Goal: Check status: Check status

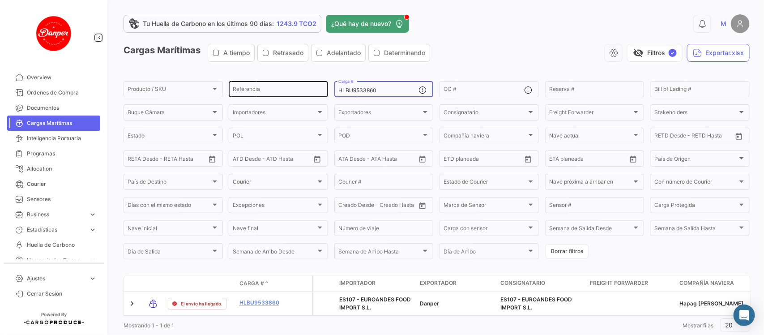
drag, startPoint x: 383, startPoint y: 89, endPoint x: 323, endPoint y: 90, distance: 60.4
click at [0, 0] on div "Producto / SKU Producto / SKU Referencia HLBU9533860 Carga # OC # Reserva # Bil…" at bounding box center [0, 0] width 0 height 0
paste input "FBIU565065"
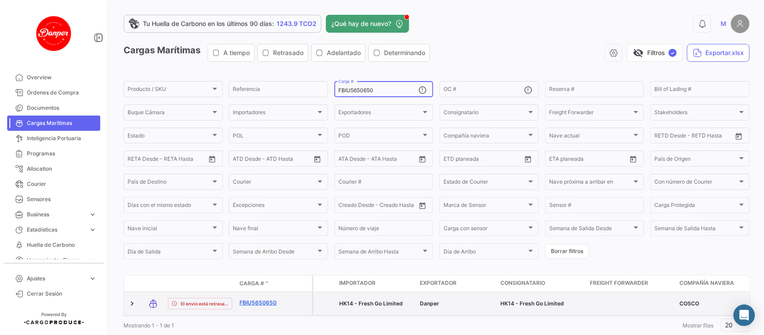
type input "FBIU5650650"
click at [243, 299] on link "FBIU5650650" at bounding box center [263, 303] width 47 height 8
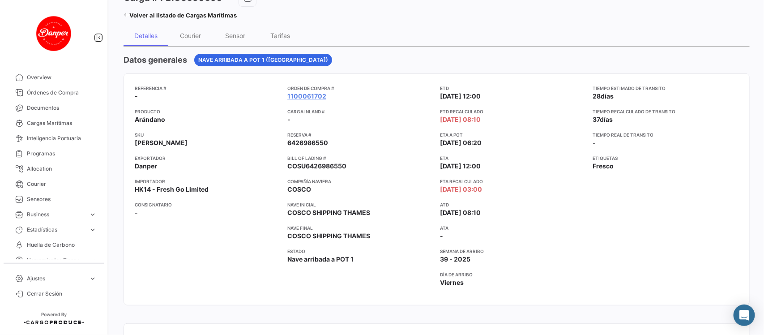
scroll to position [73, 0]
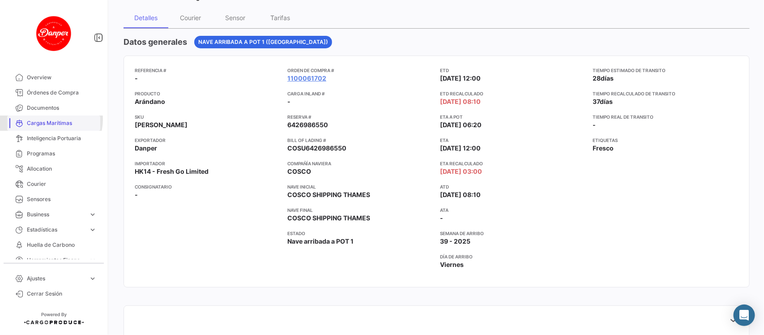
click at [51, 120] on span "Cargas Marítimas" at bounding box center [62, 123] width 70 height 8
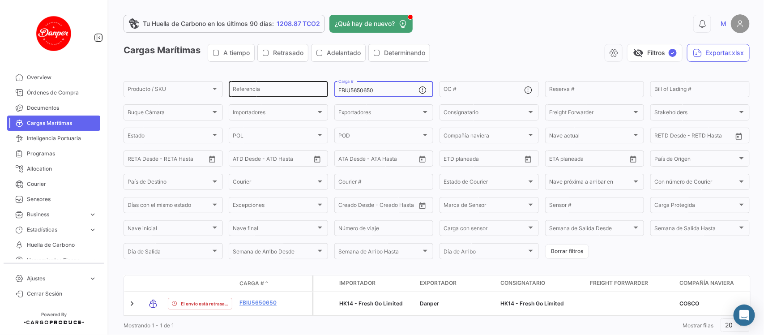
drag, startPoint x: 404, startPoint y: 91, endPoint x: 279, endPoint y: 84, distance: 125.1
click at [0, 0] on div "Producto / SKU Producto / SKU Referencia FBIU5650650 Carga # OC # Reserva # Bil…" at bounding box center [0, 0] width 0 height 0
paste input "GMOU8871885"
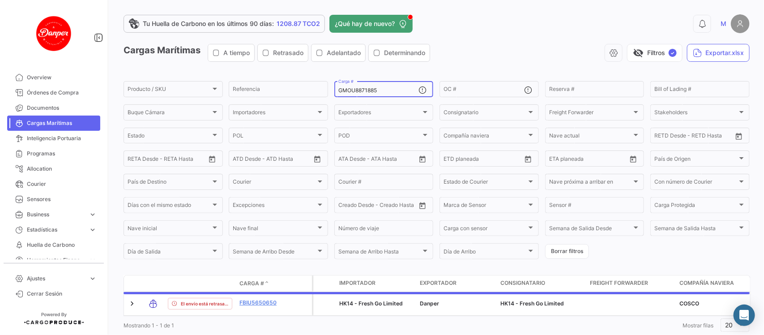
scroll to position [29, 0]
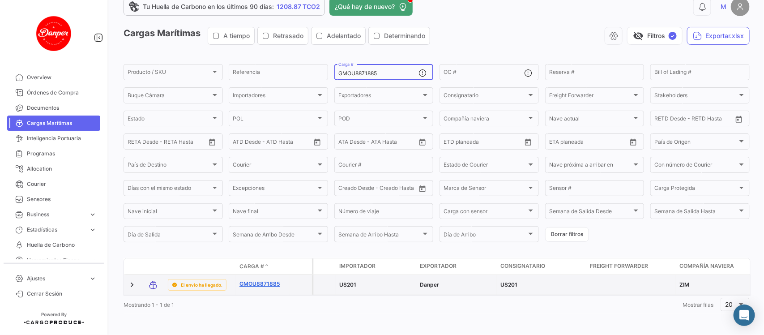
type input "GMOU8871885"
click at [263, 280] on link "GMOU8871885" at bounding box center [263, 284] width 47 height 8
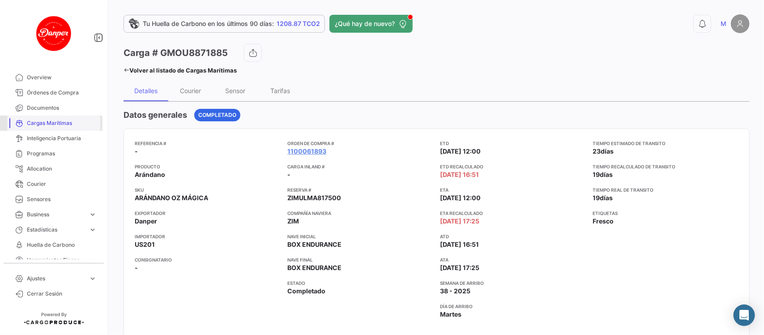
click at [30, 124] on span "Cargas Marítimas" at bounding box center [62, 123] width 70 height 8
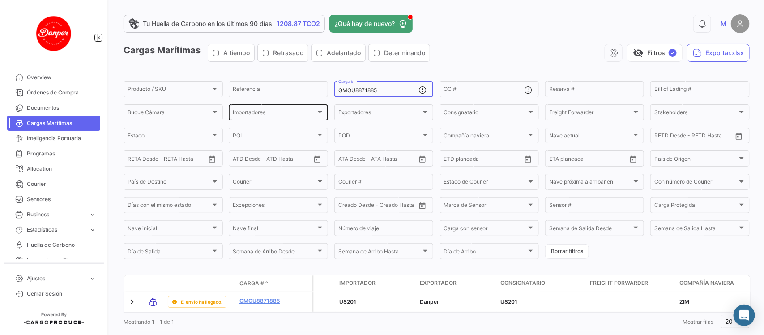
drag, startPoint x: 392, startPoint y: 90, endPoint x: 240, endPoint y: 103, distance: 152.3
click at [0, 0] on div "Producto / SKU Producto / SKU Referencia GMOU8871885 Carga # OC # Reserva # Bil…" at bounding box center [0, 0] width 0 height 0
paste input "FSCU5994071"
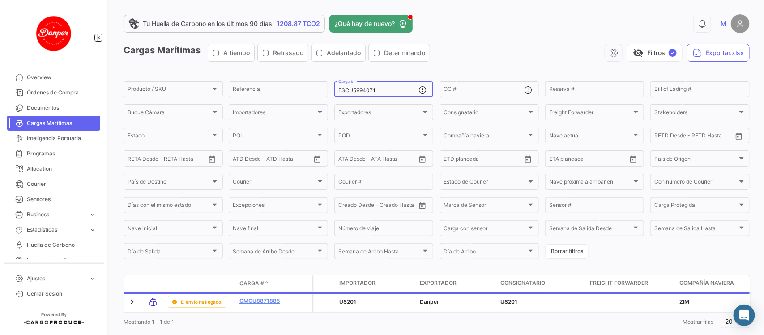
scroll to position [29, 0]
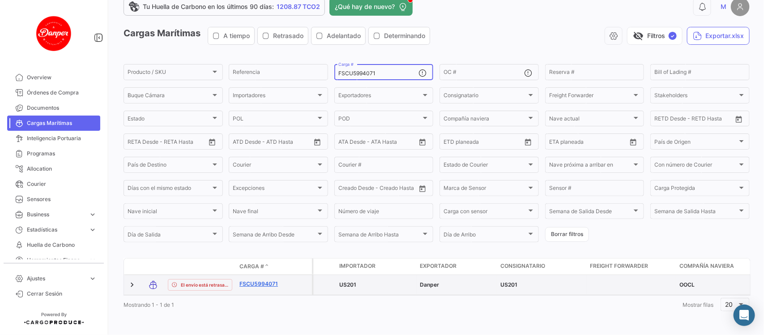
type input "FSCU5994071"
click at [256, 280] on link "FSCU5994071" at bounding box center [263, 284] width 47 height 8
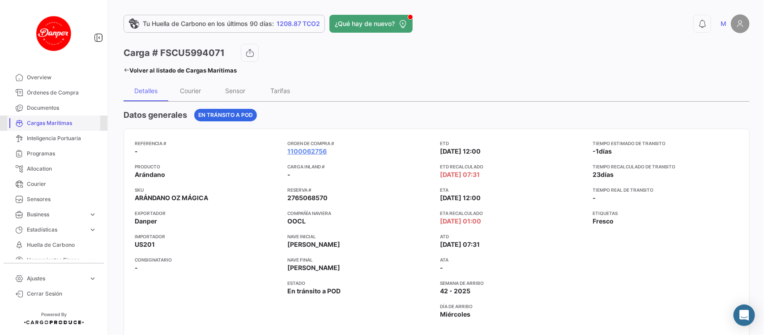
click at [64, 129] on link "Cargas Marítimas" at bounding box center [53, 123] width 93 height 15
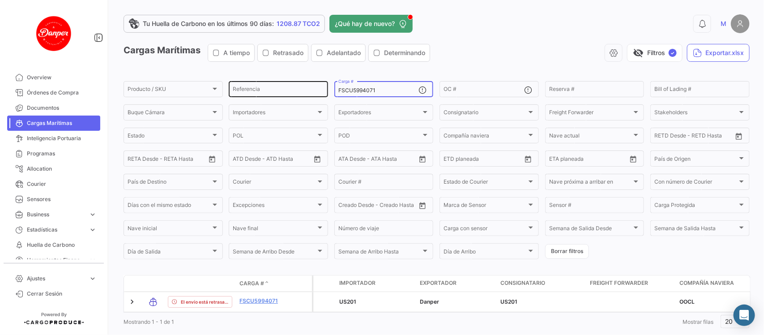
drag, startPoint x: 393, startPoint y: 92, endPoint x: 261, endPoint y: 95, distance: 131.7
click at [0, 0] on div "Producto / SKU Producto / SKU Referencia FSCU5994071 Carga # OC # Reserva # Bil…" at bounding box center [0, 0] width 0 height 0
paste input "MNBU3320980"
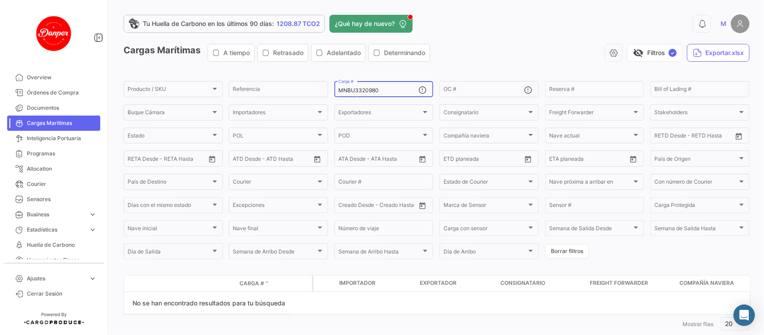
drag, startPoint x: 397, startPoint y: 91, endPoint x: 247, endPoint y: 99, distance: 150.2
click at [247, 99] on form "Producto / SKU Producto / SKU Referencia MNBU3320980 Carga # OC # Reserva # Bil…" at bounding box center [437, 170] width 626 height 181
paste input "CNIU2235512"
drag, startPoint x: 388, startPoint y: 90, endPoint x: 247, endPoint y: 90, distance: 140.6
click at [0, 0] on div "Producto / SKU Producto / SKU Referencia CNIU2235512 Carga # OC # Reserva # Bil…" at bounding box center [0, 0] width 0 height 0
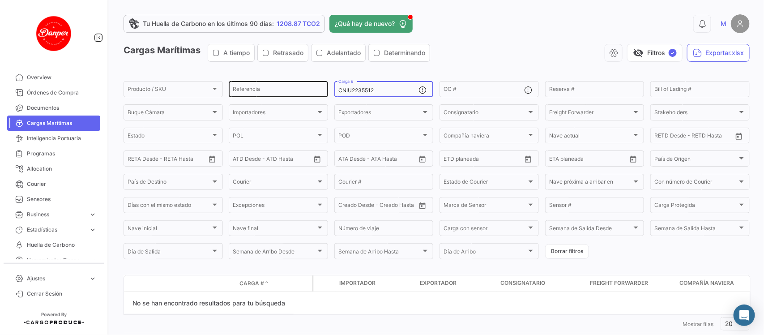
paste input "XRU1463284"
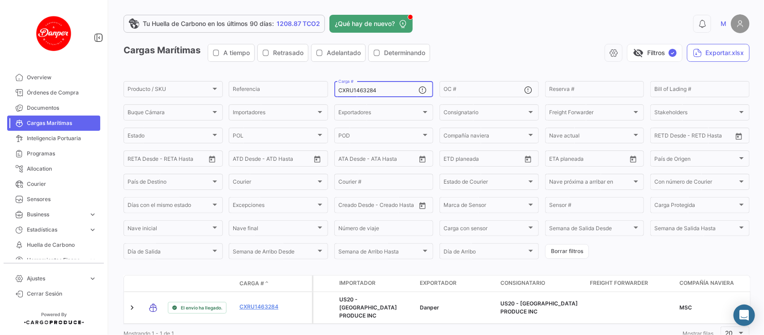
scroll to position [29, 0]
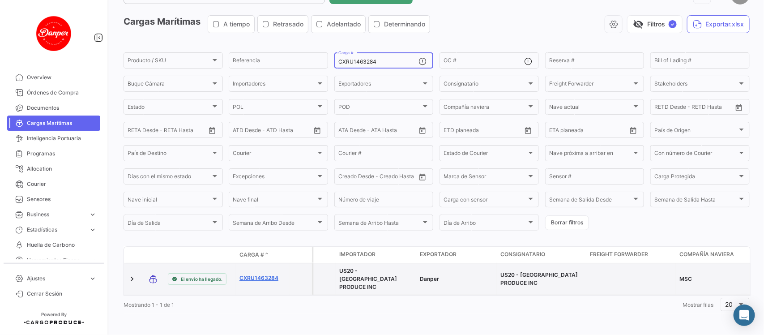
type input "CXRU1463284"
click at [260, 274] on link "CXRU1463284" at bounding box center [263, 278] width 47 height 8
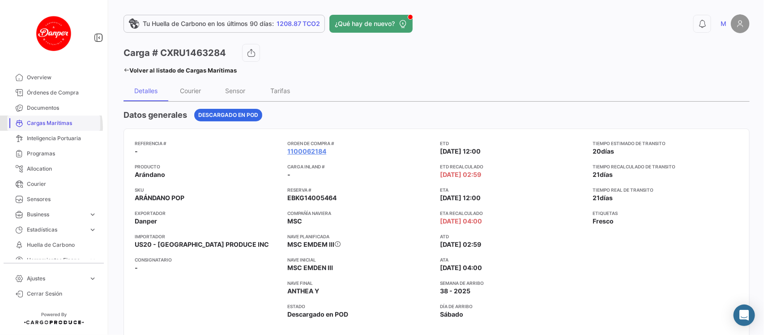
click at [50, 127] on span "Cargas Marítimas" at bounding box center [62, 123] width 70 height 8
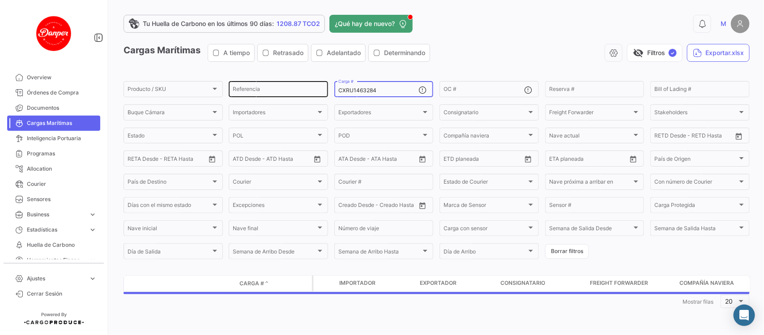
drag, startPoint x: 386, startPoint y: 90, endPoint x: 292, endPoint y: 94, distance: 94.1
click at [0, 0] on div "Producto / SKU Producto / SKU Referencia CXRU1463284 Carga # OC # Reserva # Bil…" at bounding box center [0, 0] width 0 height 0
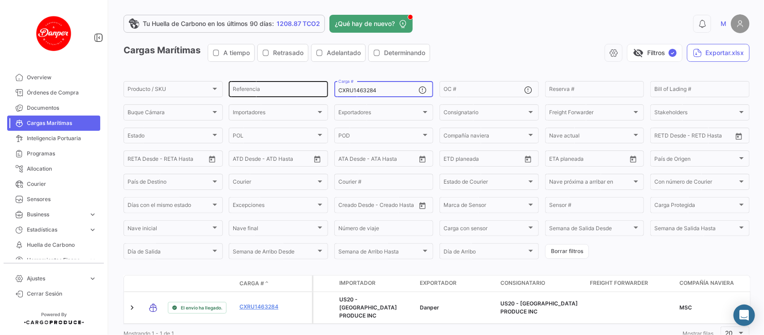
paste input "FBIU5650650"
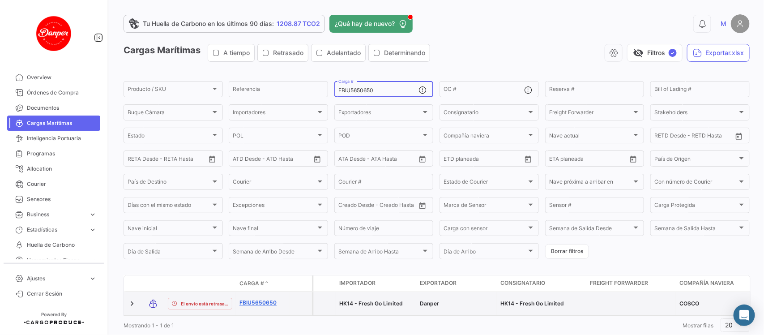
type input "FBIU5650650"
click at [256, 300] on link "FBIU5650650" at bounding box center [263, 303] width 47 height 8
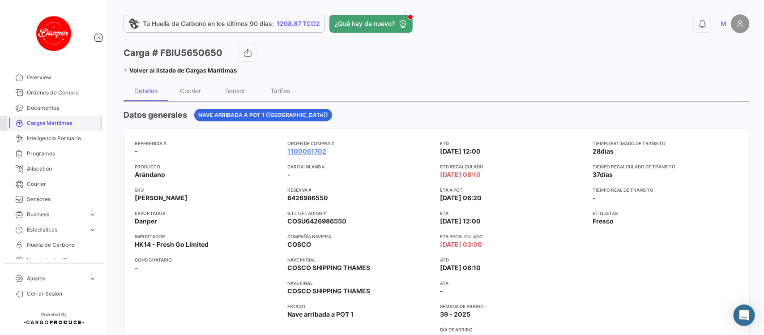
click at [36, 125] on span "Cargas Marítimas" at bounding box center [62, 123] width 70 height 8
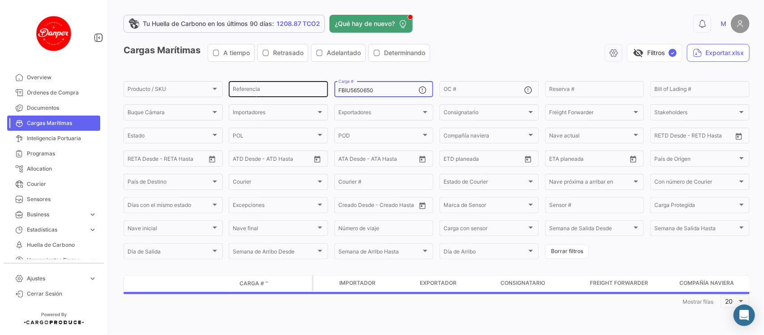
drag, startPoint x: 398, startPoint y: 90, endPoint x: 233, endPoint y: 95, distance: 164.9
click at [0, 0] on div "Producto / SKU Producto / SKU Referencia FBIU5650650 Carga # OC # Reserva # Bil…" at bounding box center [0, 0] width 0 height 0
paste input "GMOU8871885"
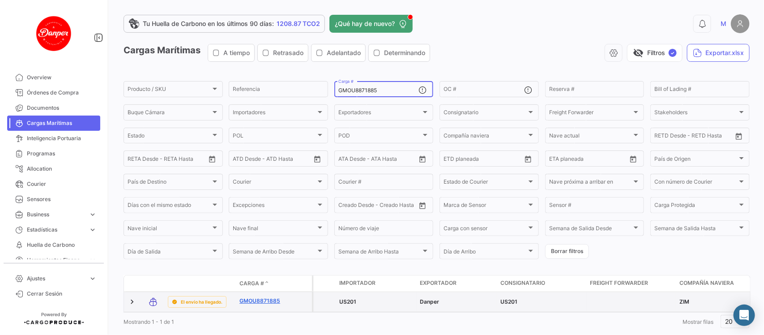
type input "GMOU8871885"
click at [252, 300] on link "GMOU8871885" at bounding box center [263, 301] width 47 height 8
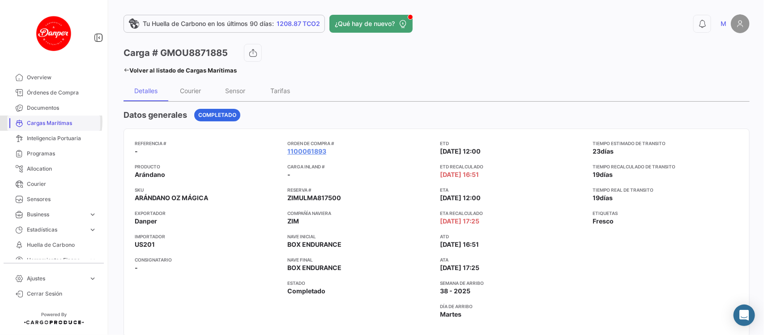
click at [47, 122] on span "Cargas Marítimas" at bounding box center [62, 123] width 70 height 8
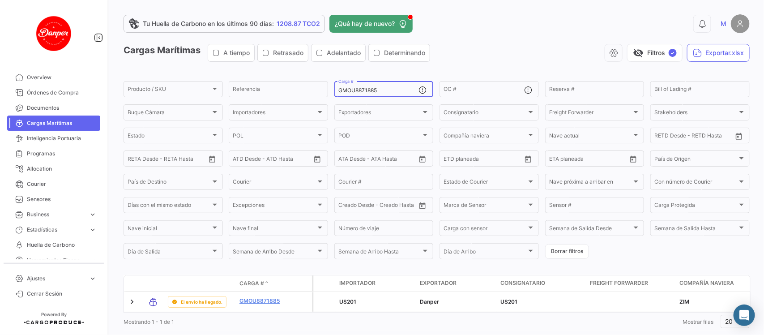
drag, startPoint x: 403, startPoint y: 89, endPoint x: 337, endPoint y: 90, distance: 66.3
click at [338, 90] on input "GMOU8871885" at bounding box center [378, 90] width 81 height 6
paste input "MEDU9621589"
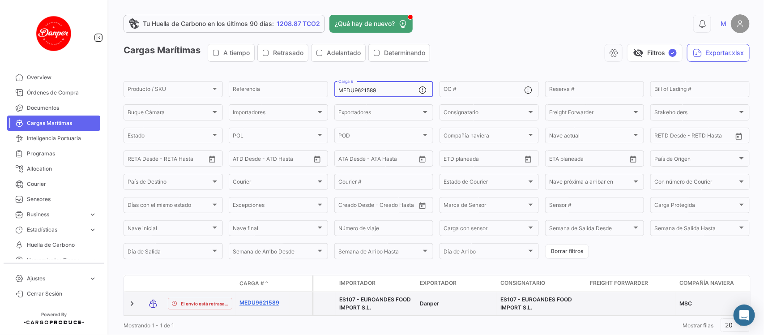
type input "MEDU9621589"
click at [252, 299] on link "MEDU9621589" at bounding box center [263, 303] width 47 height 8
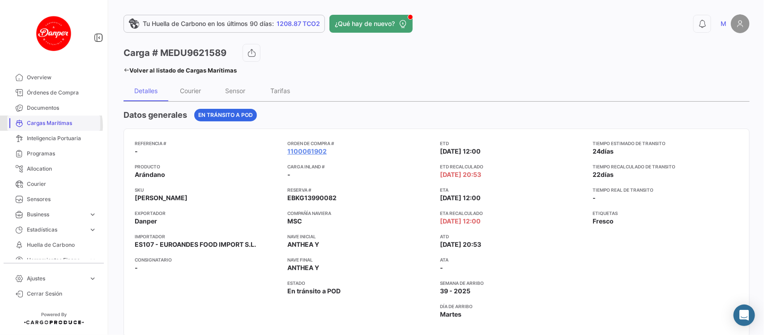
click at [50, 125] on span "Cargas Marítimas" at bounding box center [62, 123] width 70 height 8
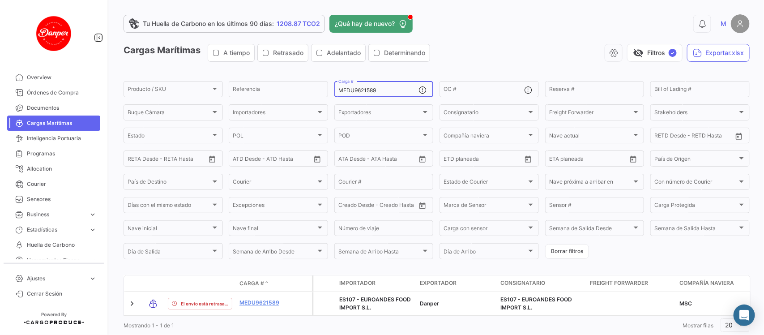
drag, startPoint x: 388, startPoint y: 88, endPoint x: 224, endPoint y: 86, distance: 163.4
click at [224, 86] on form "Producto / SKU Producto / SKU Referencia MEDU9621589 Carga # OC # Reserva # Bil…" at bounding box center [437, 170] width 626 height 181
paste input "841388"
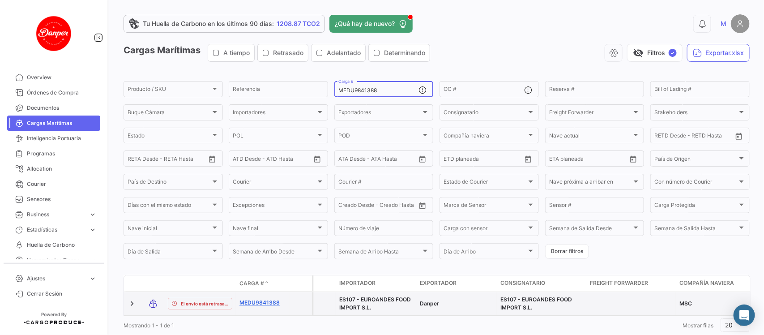
type input "MEDU9841388"
click at [277, 303] on link "MEDU9841388" at bounding box center [263, 303] width 47 height 8
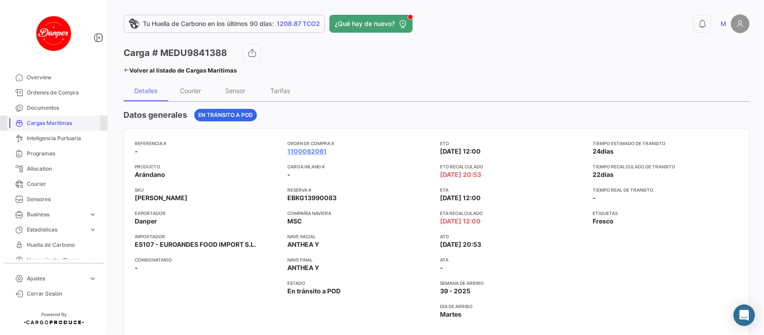
click at [56, 122] on span "Cargas Marítimas" at bounding box center [62, 123] width 70 height 8
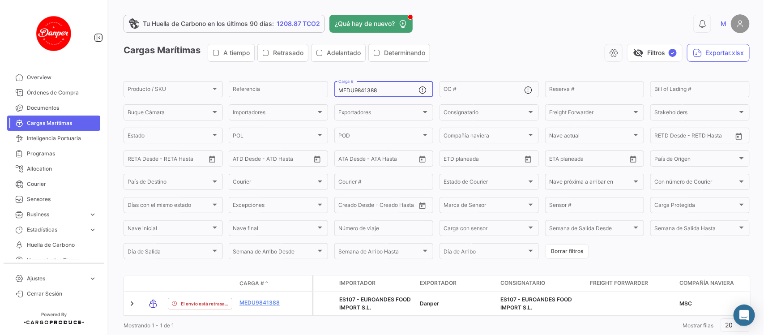
drag, startPoint x: 384, startPoint y: 91, endPoint x: 242, endPoint y: 101, distance: 141.8
click at [242, 101] on form "Producto / SKU Producto / SKU Referencia MEDU9841388 Carga # OC # Reserva # Bil…" at bounding box center [437, 170] width 626 height 181
paste input "SDU9014005"
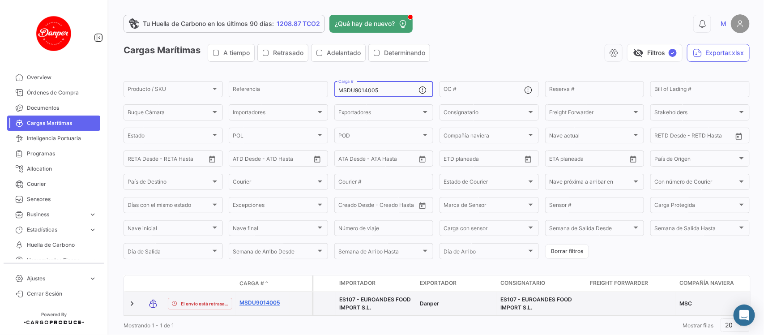
type input "MSDU9014005"
click at [265, 300] on link "MSDU9014005" at bounding box center [263, 303] width 47 height 8
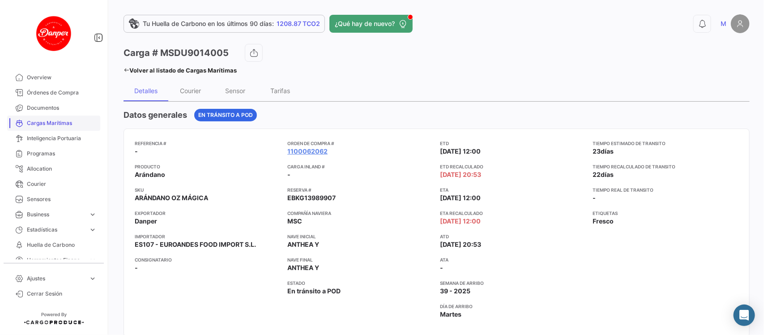
click at [63, 126] on span "Cargas Marítimas" at bounding box center [62, 123] width 70 height 8
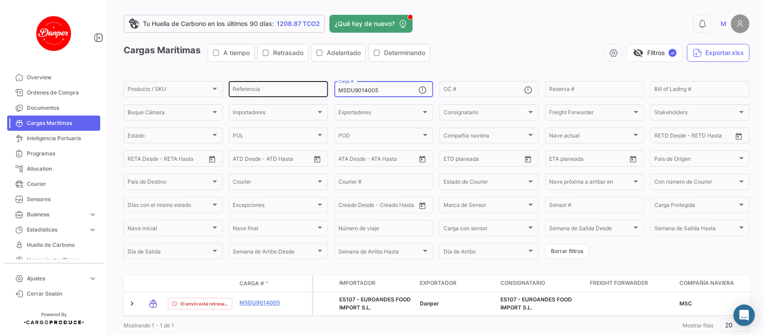
drag, startPoint x: 397, startPoint y: 93, endPoint x: 287, endPoint y: 94, distance: 110.1
click at [0, 0] on div "Producto / SKU Producto / SKU Referencia MSDU9014005 Carga # OC # Reserva # Bil…" at bounding box center [0, 0] width 0 height 0
paste input "39976"
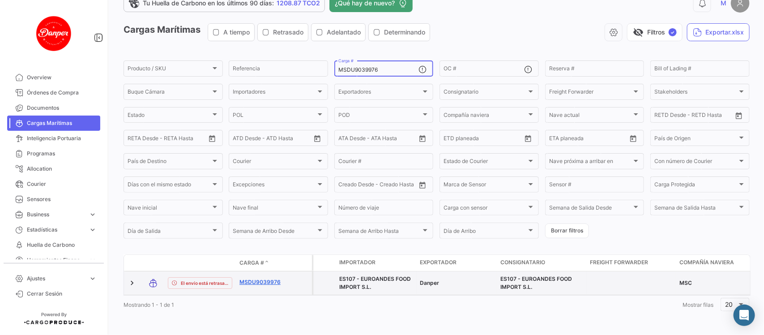
type input "MSDU9039976"
click at [267, 278] on link "MSDU9039976" at bounding box center [263, 282] width 47 height 8
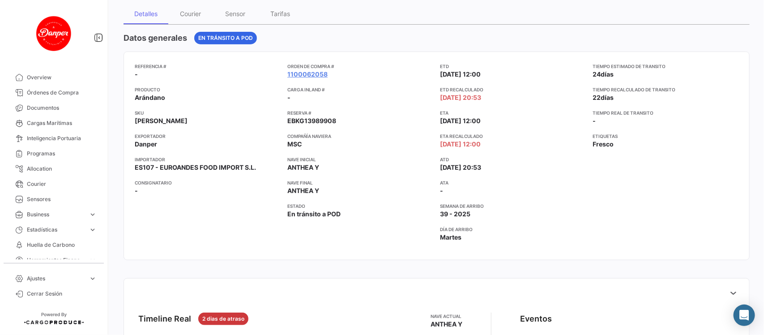
scroll to position [90, 0]
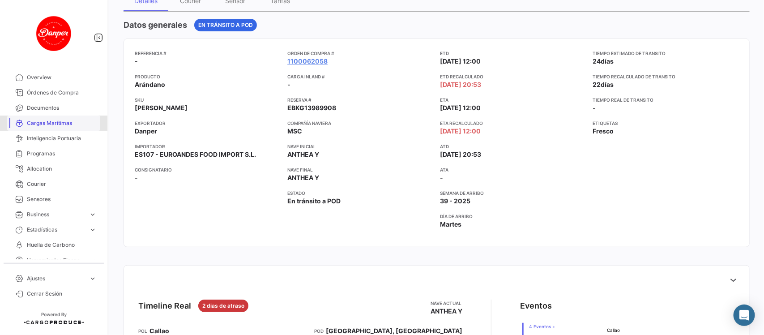
click at [59, 128] on link "Cargas Marítimas" at bounding box center [53, 123] width 93 height 15
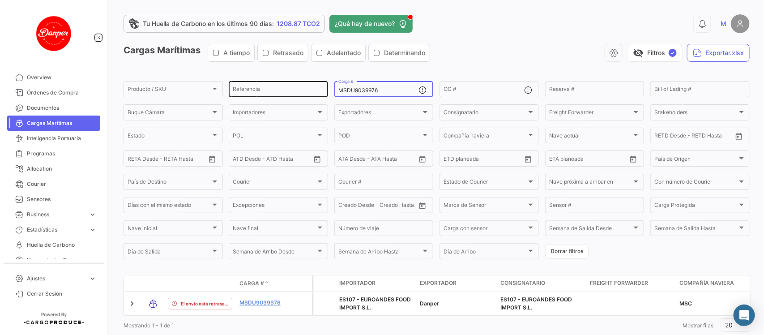
drag, startPoint x: 390, startPoint y: 91, endPoint x: 321, endPoint y: 94, distance: 69.0
click at [0, 0] on div "Producto / SKU Producto / SKU Referencia MSDU9039976 Carga # OC # Reserva # Bil…" at bounding box center [0, 0] width 0 height 0
paste input "FBIU5139234"
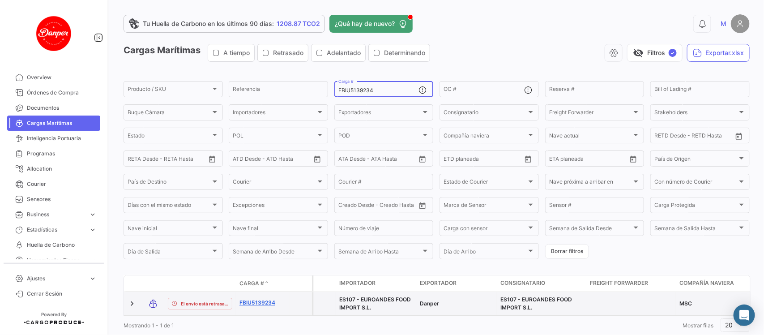
type input "FBIU5139234"
click at [265, 300] on link "FBIU5139234" at bounding box center [263, 303] width 47 height 8
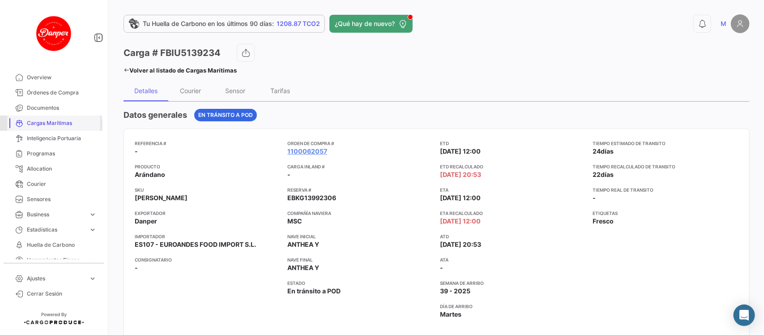
click at [48, 124] on span "Cargas Marítimas" at bounding box center [62, 123] width 70 height 8
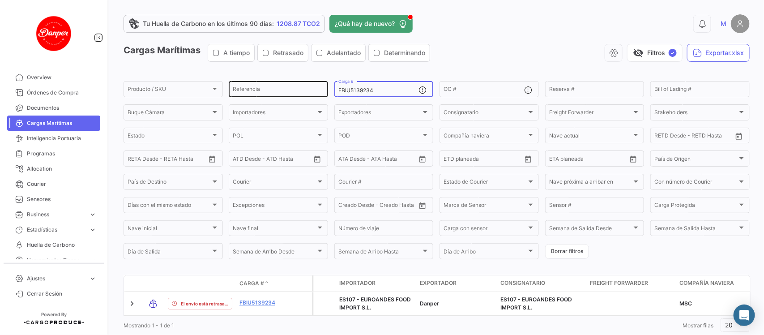
drag, startPoint x: 377, startPoint y: 88, endPoint x: 266, endPoint y: 88, distance: 111.9
click at [0, 0] on div "Producto / SKU Producto / SKU Referencia FBIU5139234 Carga # OC # Reserva # Bil…" at bounding box center [0, 0] width 0 height 0
paste input "SCU5764947"
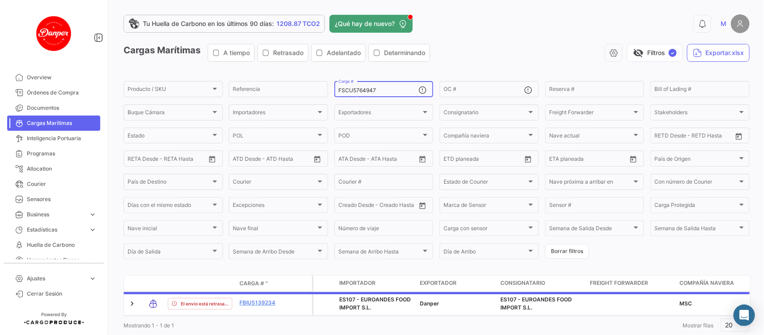
scroll to position [29, 0]
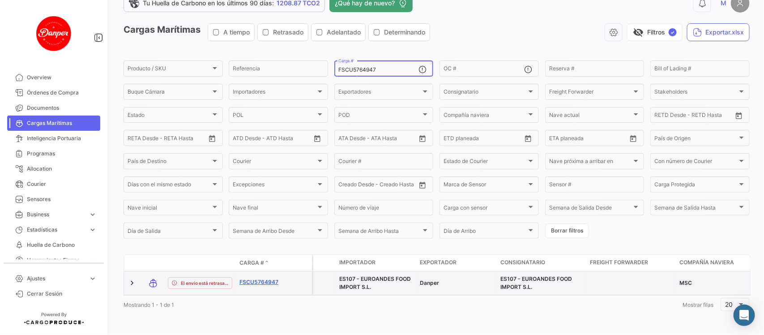
type input "FSCU5764947"
click at [253, 278] on link "FSCU5764947" at bounding box center [263, 282] width 47 height 8
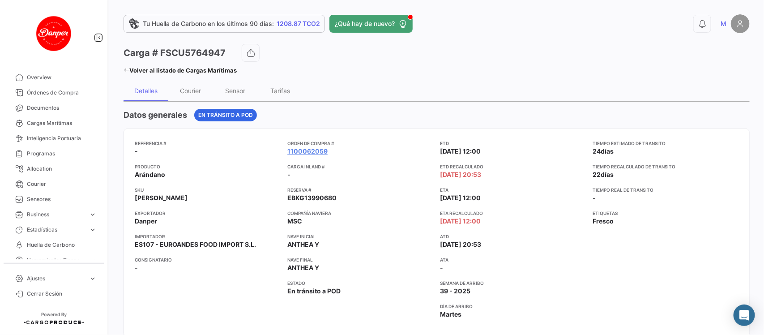
scroll to position [30, 0]
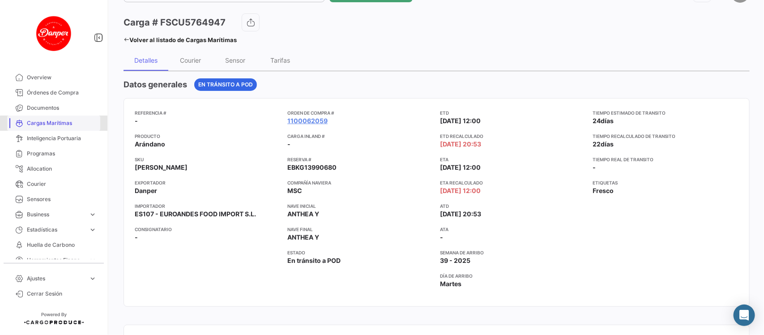
click at [59, 124] on span "Cargas Marítimas" at bounding box center [62, 123] width 70 height 8
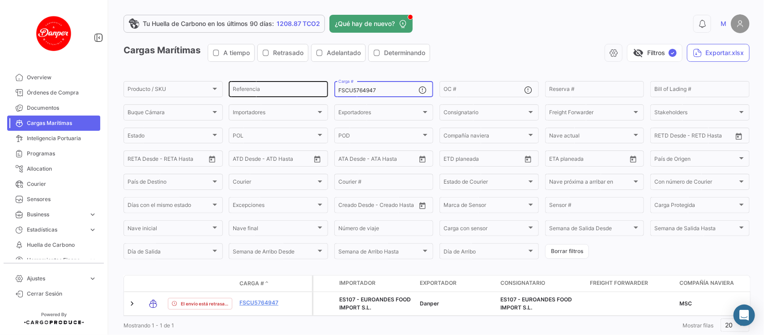
drag, startPoint x: 394, startPoint y: 92, endPoint x: 270, endPoint y: 97, distance: 125.0
click at [0, 0] on div "Producto / SKU Producto / SKU Referencia FSCU5764947 Carga # OC # Reserva # Bil…" at bounding box center [0, 0] width 0 height 0
paste input "MSDU9834283"
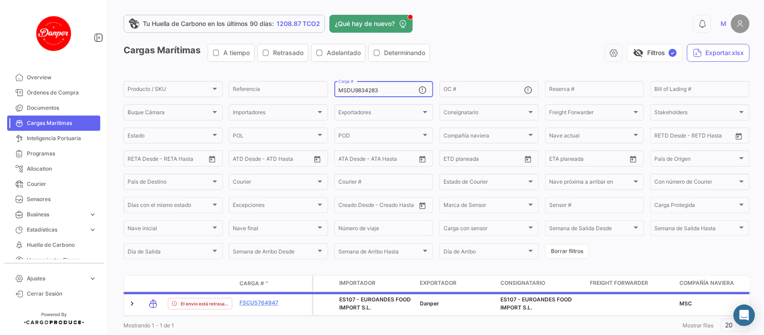
scroll to position [29, 0]
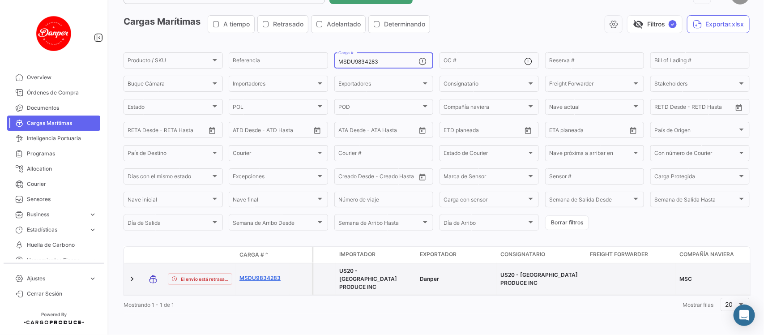
type input "MSDU9834283"
click at [260, 274] on link "MSDU9834283" at bounding box center [263, 278] width 47 height 8
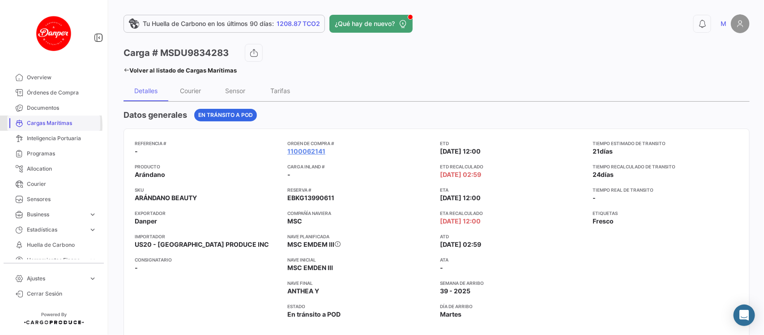
click at [38, 125] on span "Cargas Marítimas" at bounding box center [62, 123] width 70 height 8
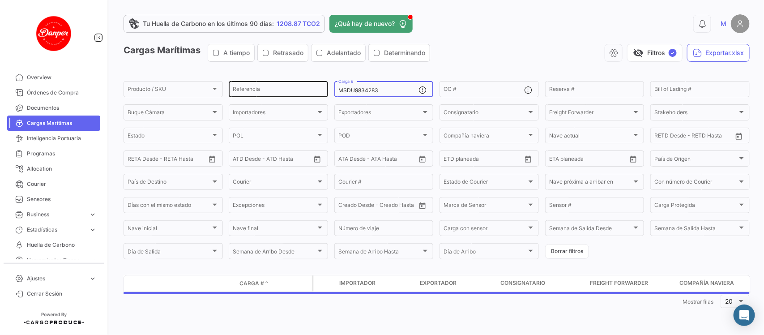
drag, startPoint x: 386, startPoint y: 90, endPoint x: 298, endPoint y: 92, distance: 88.7
click at [0, 0] on div "Producto / SKU Producto / SKU Referencia MSDU9834283 Carga # OC # Reserva # Bil…" at bounding box center [0, 0] width 0 height 0
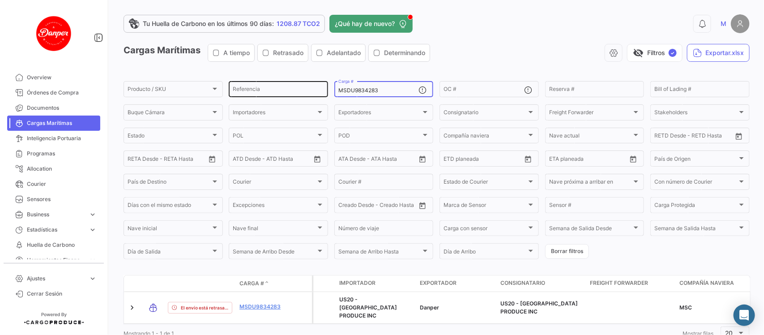
paste input "SZLU9284195"
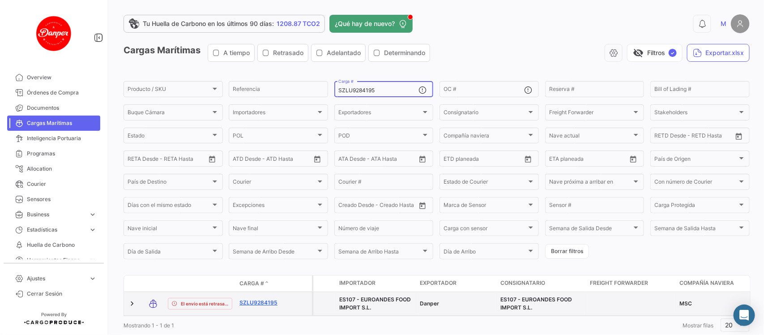
type input "SZLU9284195"
click at [267, 301] on link "SZLU9284195" at bounding box center [263, 303] width 47 height 8
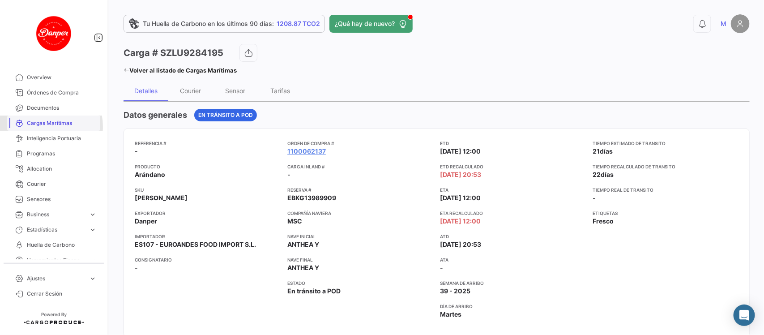
click at [39, 126] on span "Cargas Marítimas" at bounding box center [62, 123] width 70 height 8
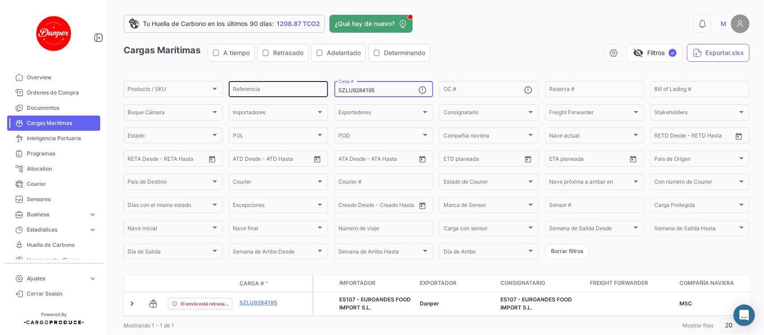
drag, startPoint x: 398, startPoint y: 90, endPoint x: 276, endPoint y: 92, distance: 121.8
click at [0, 0] on div "Producto / SKU Producto / SKU Referencia SZLU9284195 Carga # OC # Reserva # Bil…" at bounding box center [0, 0] width 0 height 0
paste input "CXRU1265777"
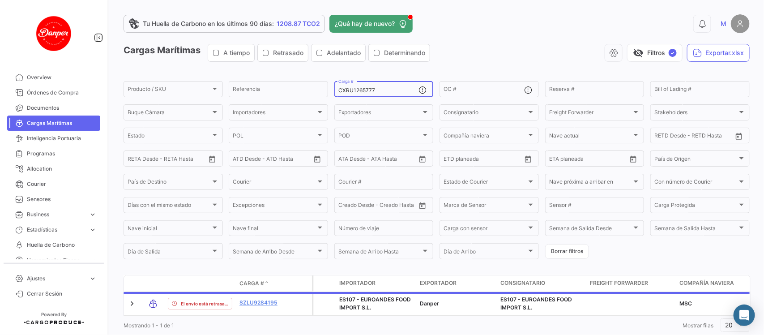
scroll to position [29, 0]
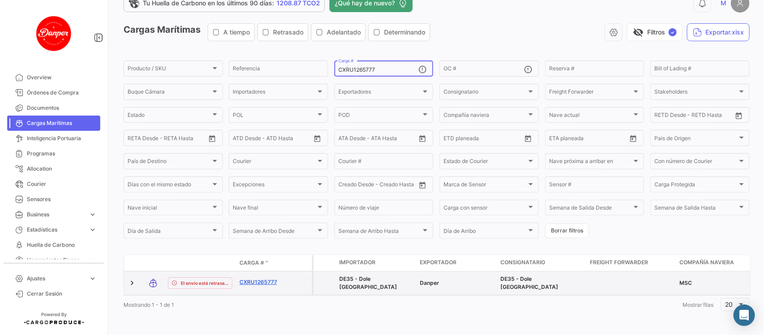
type input "CXRU1265777"
click at [262, 278] on link "CXRU1265777" at bounding box center [263, 282] width 47 height 8
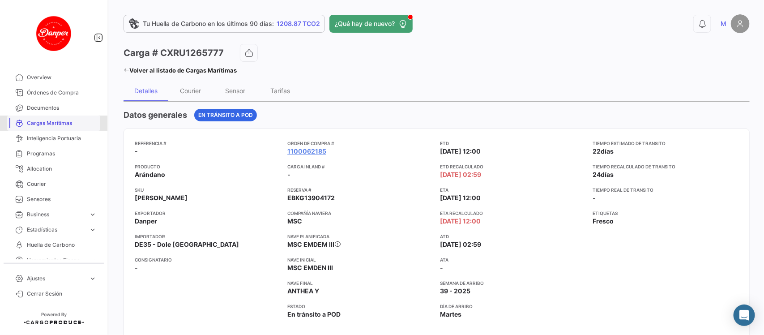
click at [55, 119] on span "Cargas Marítimas" at bounding box center [62, 123] width 70 height 8
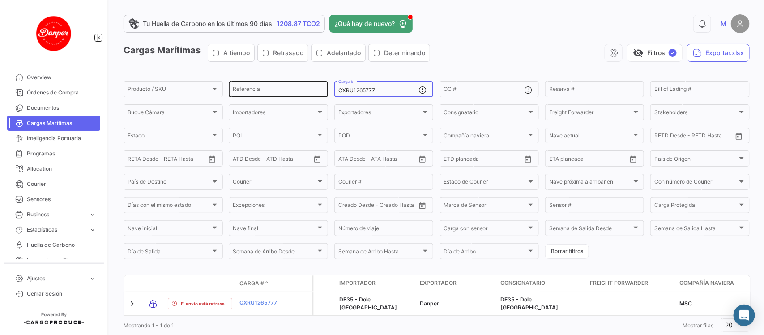
drag, startPoint x: 387, startPoint y: 92, endPoint x: 269, endPoint y: 90, distance: 118.7
click at [0, 0] on div "Producto / SKU Producto / SKU Referencia CXRU1265777 Carga # OC # Reserva # Bil…" at bounding box center [0, 0] width 0 height 0
paste input "TTLU1219453"
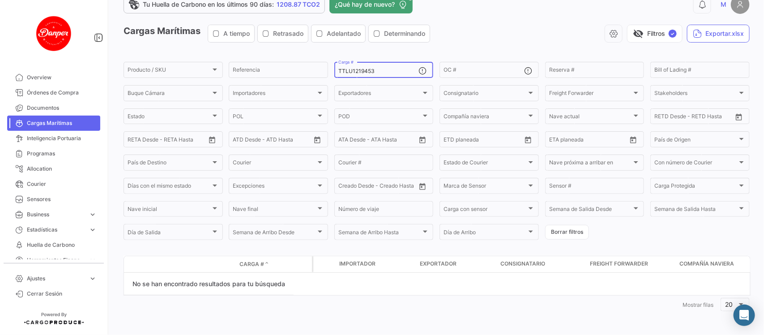
scroll to position [19, 0]
click at [394, 68] on div "TTLU1219453 Carga #" at bounding box center [378, 69] width 81 height 17
drag, startPoint x: 394, startPoint y: 68, endPoint x: 227, endPoint y: 86, distance: 168.4
click at [227, 86] on form "Producto / SKU Producto / SKU Referencia TTLU1219453 Carga # OC # Reserva # Bil…" at bounding box center [437, 151] width 626 height 181
paste input "MNBU3466336"
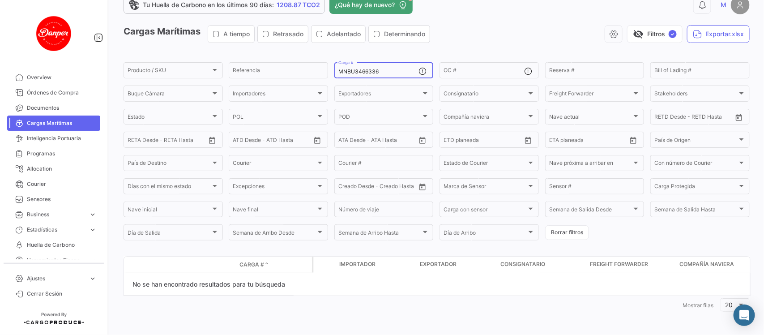
scroll to position [0, 0]
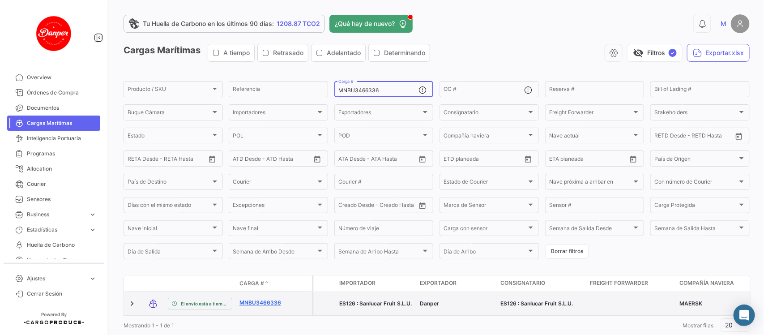
type input "MNBU3466336"
click at [266, 302] on link "MNBU3466336" at bounding box center [263, 303] width 47 height 8
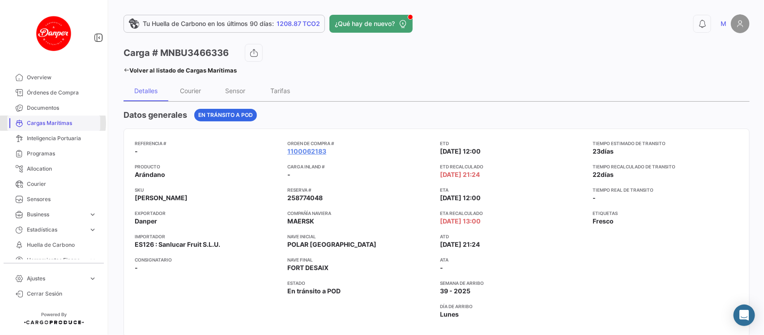
click at [53, 123] on span "Cargas Marítimas" at bounding box center [62, 123] width 70 height 8
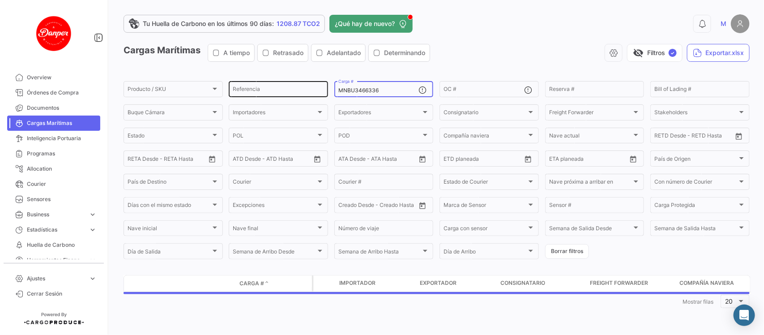
drag, startPoint x: 385, startPoint y: 90, endPoint x: 299, endPoint y: 90, distance: 86.0
click at [0, 0] on div "Producto / SKU Producto / SKU Referencia MNBU3466336 Carga # OC # Reserva # Bil…" at bounding box center [0, 0] width 0 height 0
paste input "4059783"
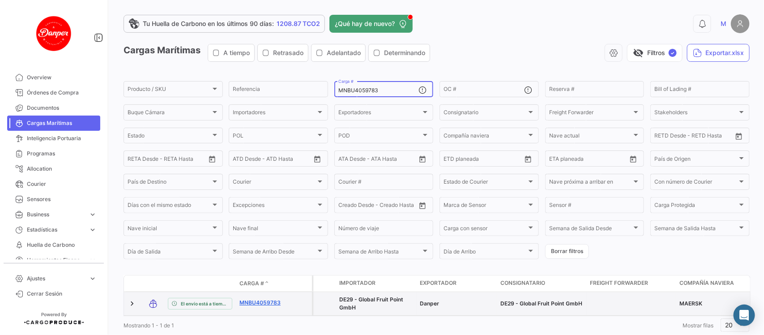
type input "MNBU4059783"
click at [262, 301] on link "MNBU4059783" at bounding box center [263, 303] width 47 height 8
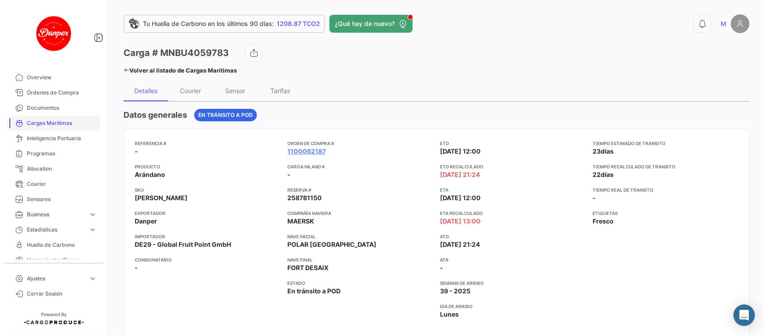
click at [32, 122] on span "Cargas Marítimas" at bounding box center [62, 123] width 70 height 8
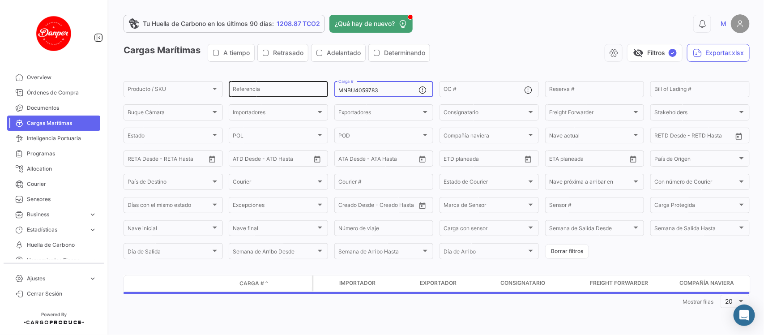
drag, startPoint x: 390, startPoint y: 93, endPoint x: 299, endPoint y: 93, distance: 91.3
click at [0, 0] on div "Producto / SKU Producto / SKU Referencia MNBU4059783 Carga # OC # Reserva # Bil…" at bounding box center [0, 0] width 0 height 0
paste input "MAU1309690"
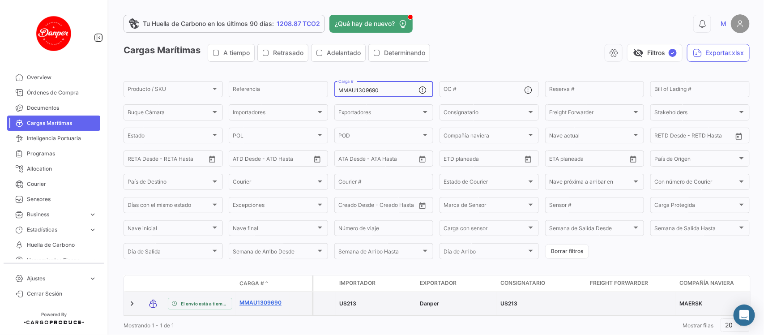
type input "MMAU1309690"
click at [274, 301] on link "MMAU1309690" at bounding box center [263, 303] width 47 height 8
